Goal: Information Seeking & Learning: Learn about a topic

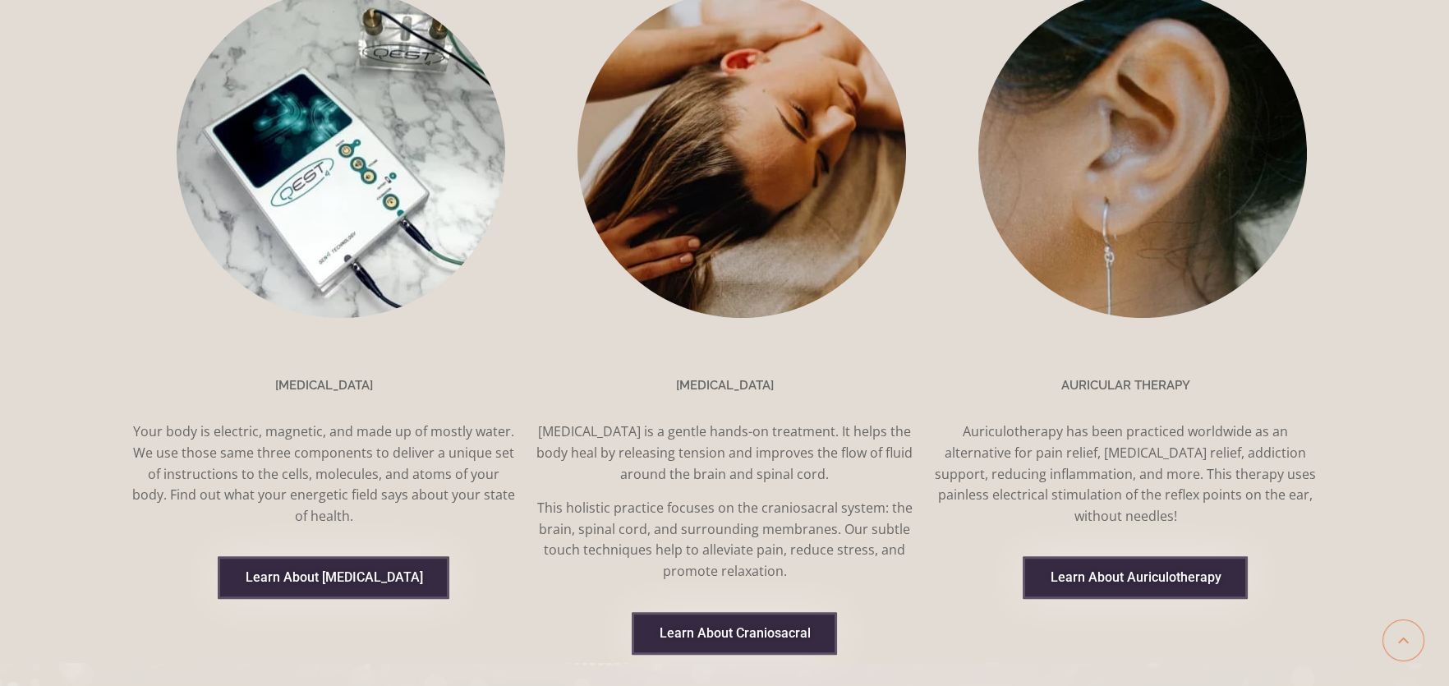
scroll to position [1313, 0]
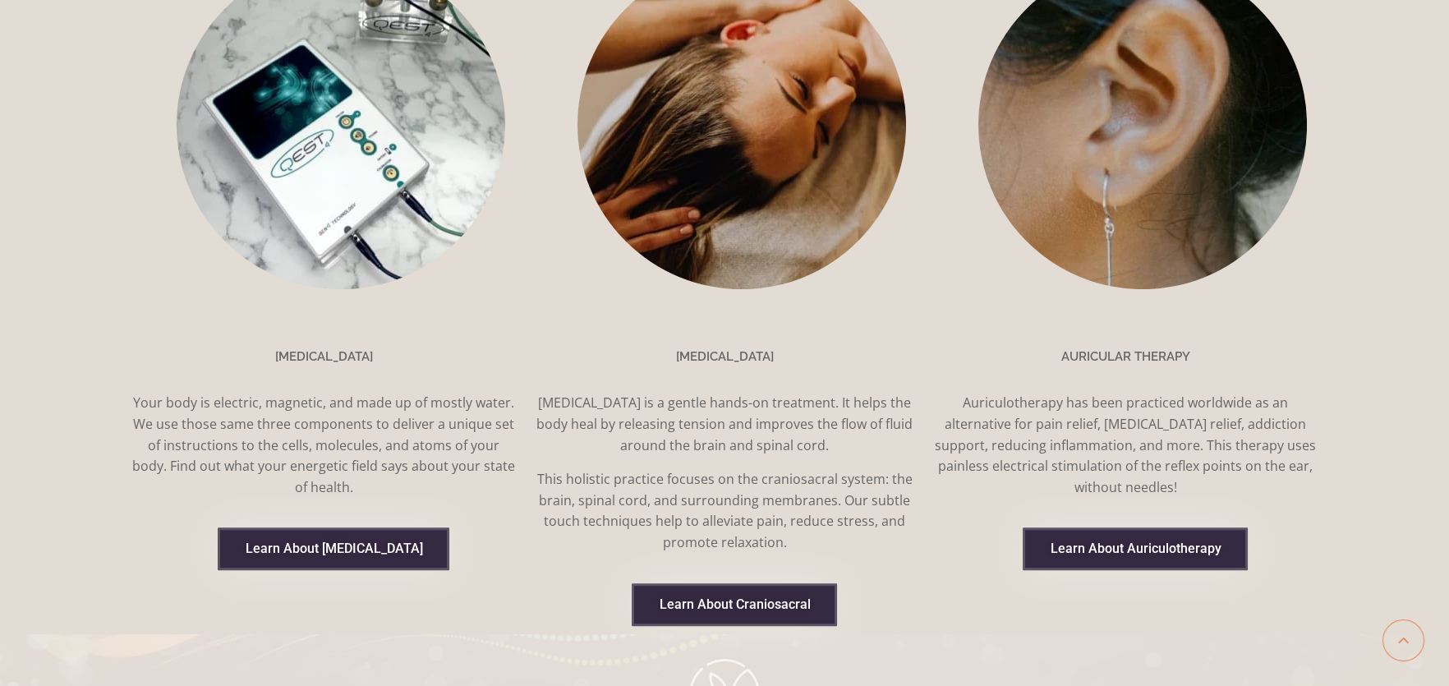
click at [767, 583] on link "Learn About Craniosacral" at bounding box center [734, 604] width 205 height 43
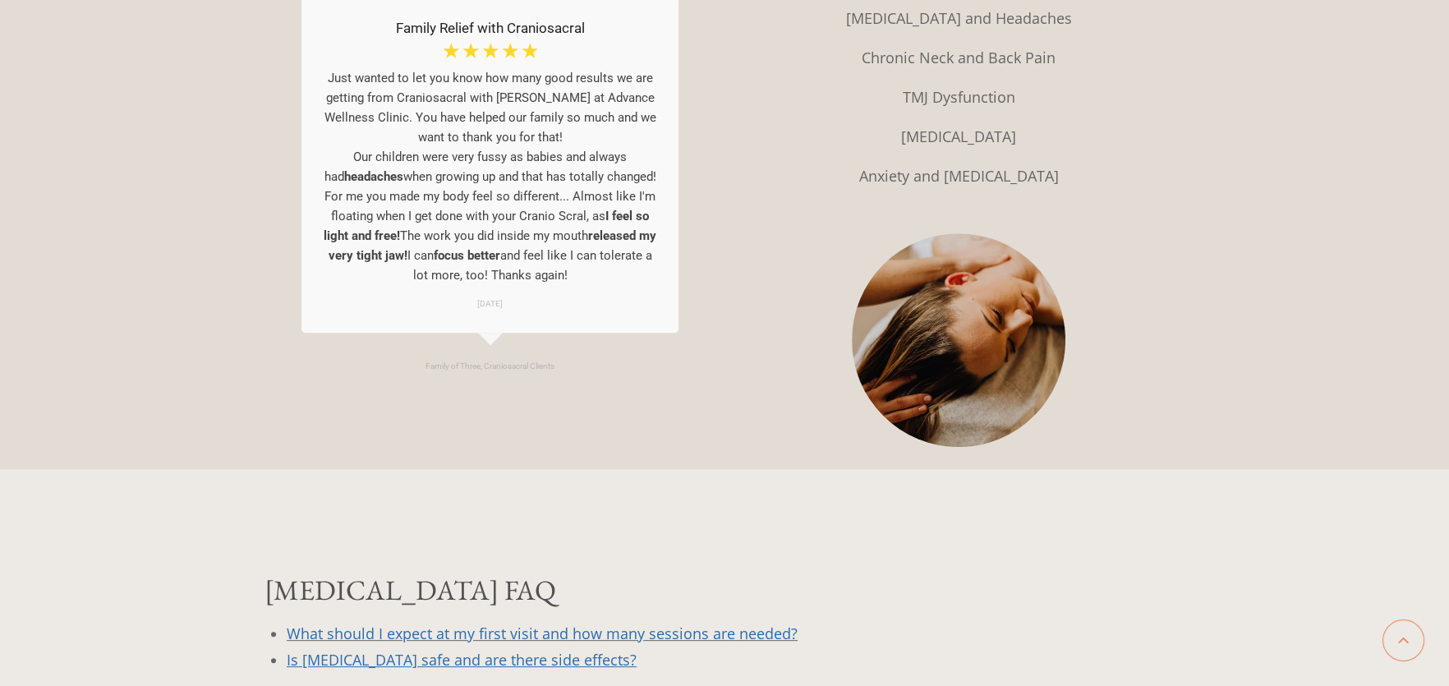
scroll to position [1477, 0]
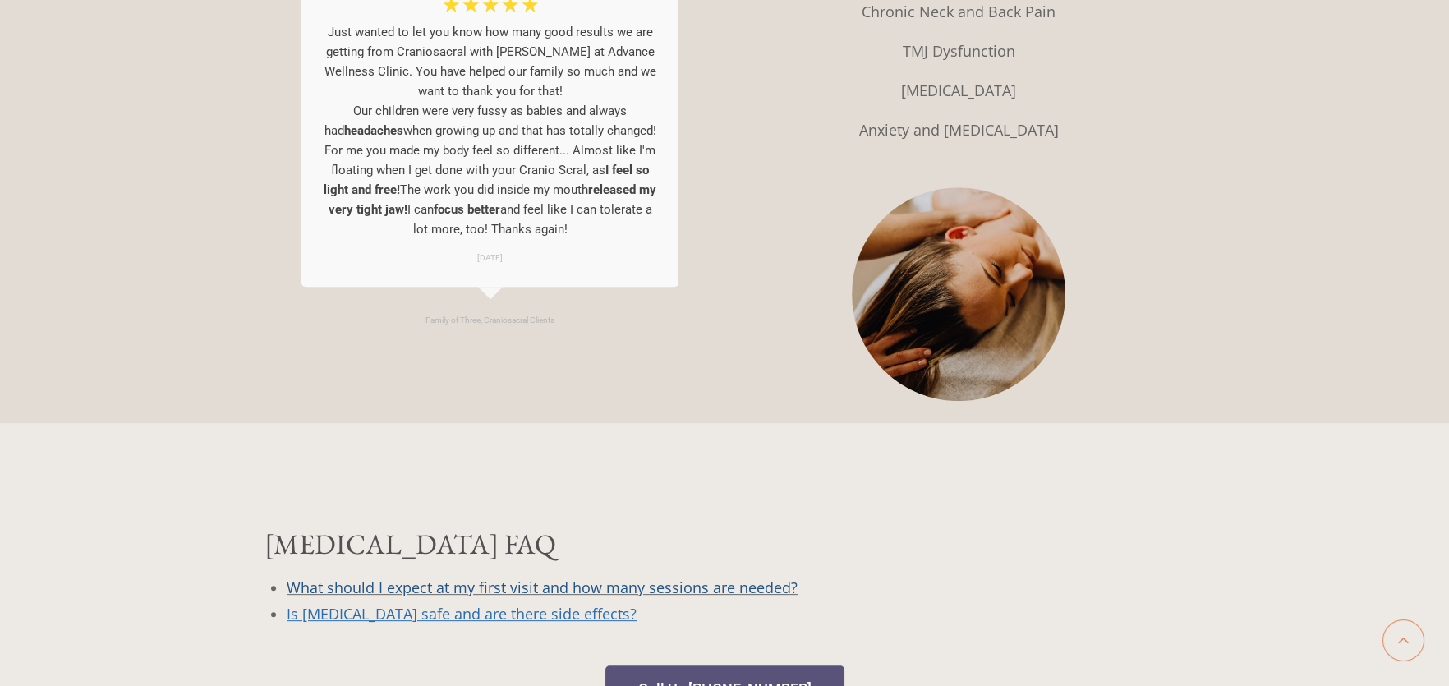
click at [769, 588] on link "What should I expect at my first visit and how many sessions are needed?" at bounding box center [542, 587] width 511 height 20
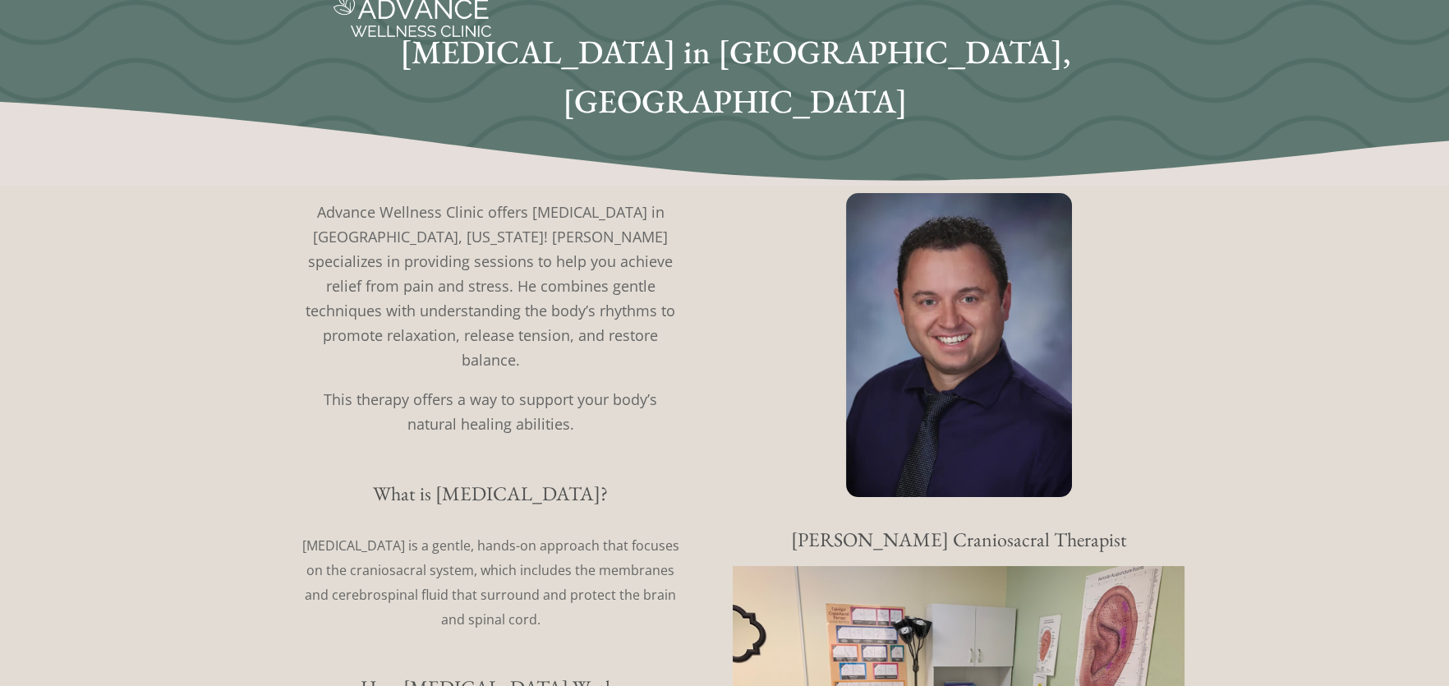
scroll to position [0, 0]
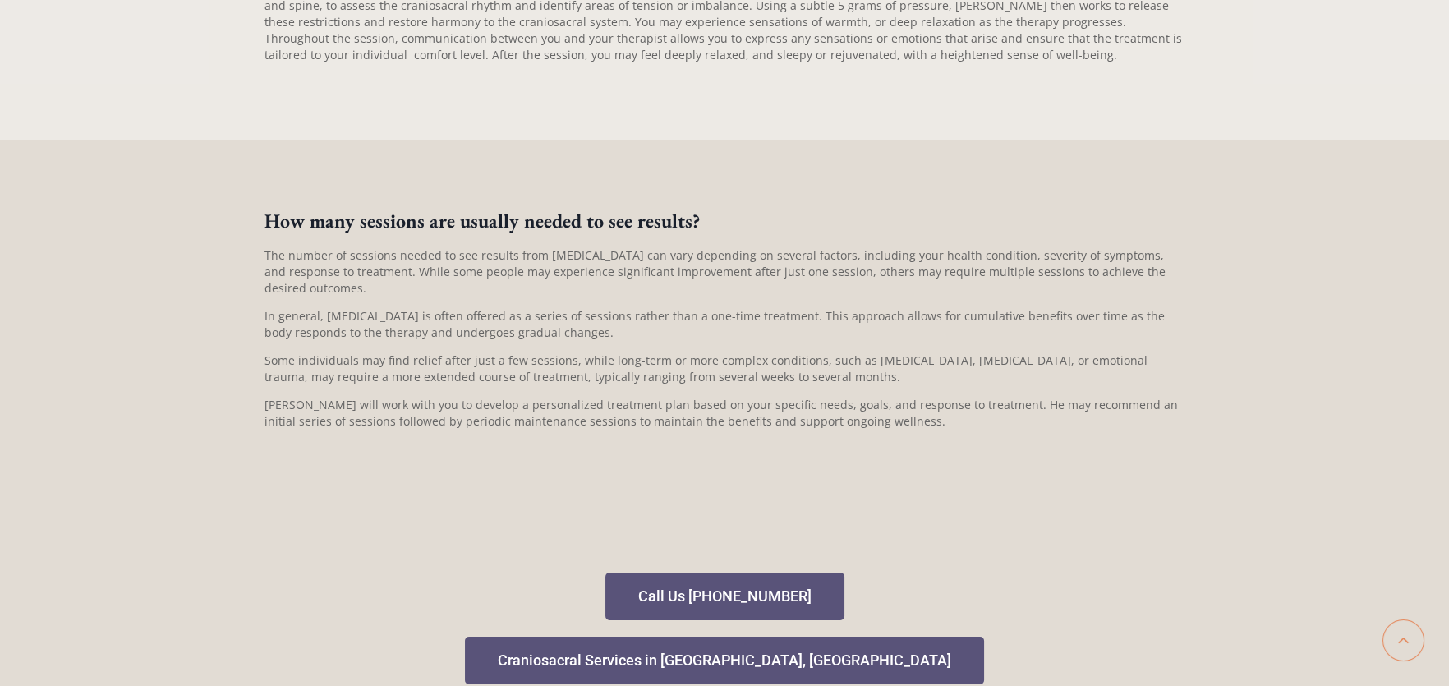
scroll to position [328, 0]
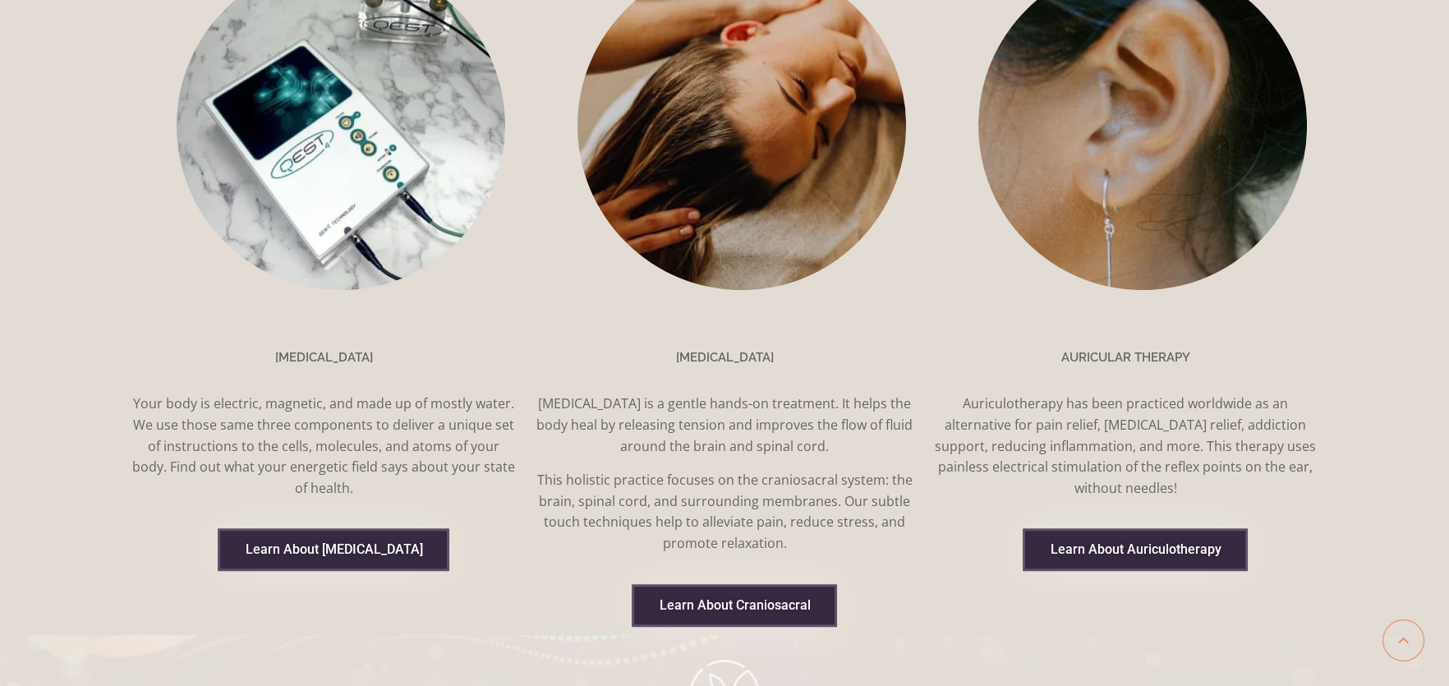
scroll to position [1313, 0]
click at [1170, 546] on span "Learn About Auriculotherapy" at bounding box center [1135, 548] width 171 height 13
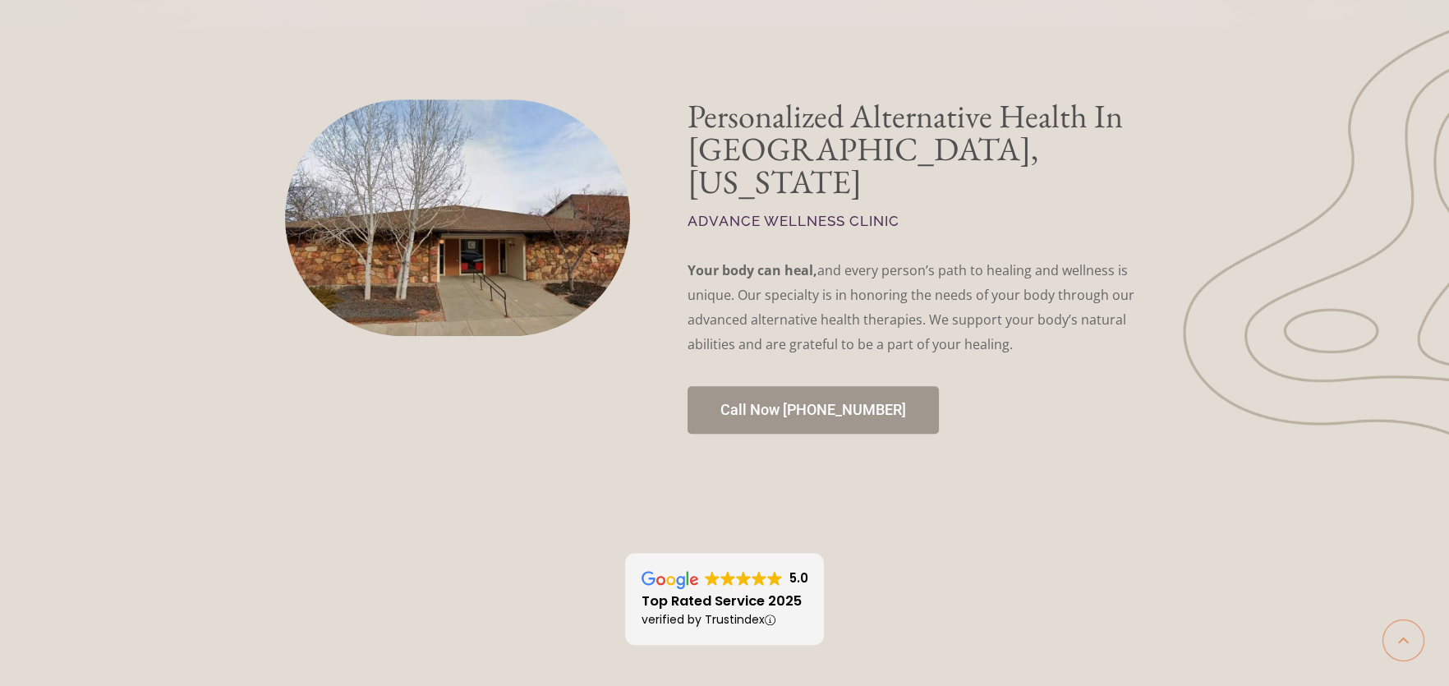
scroll to position [3038, 0]
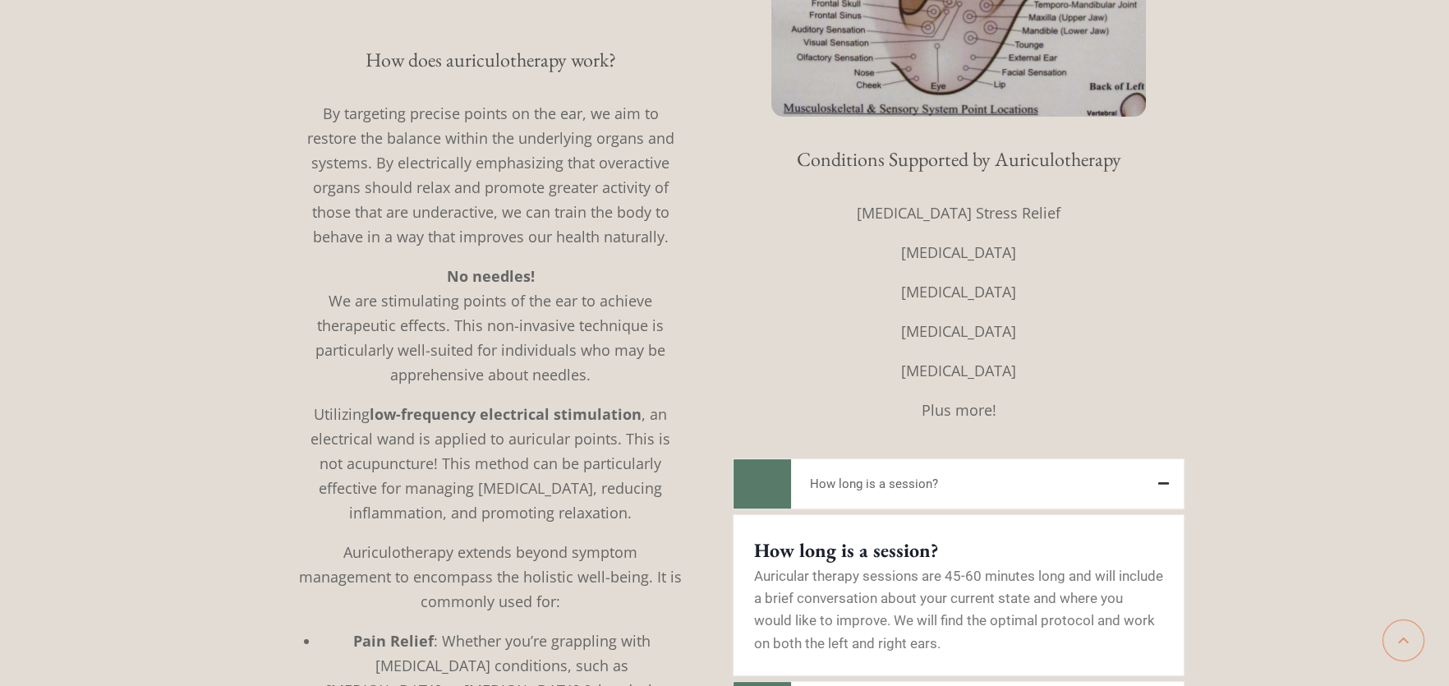
scroll to position [1068, 0]
